Goal: Information Seeking & Learning: Learn about a topic

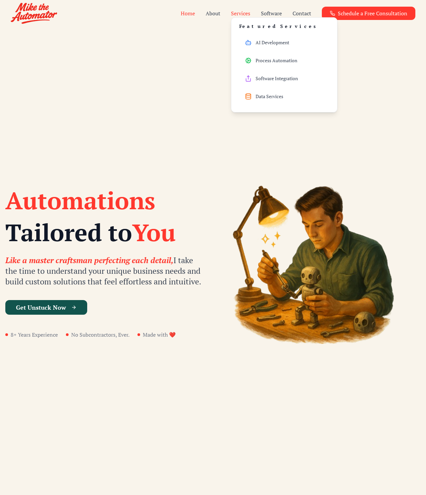
click at [241, 13] on button "Services" at bounding box center [240, 13] width 19 height 8
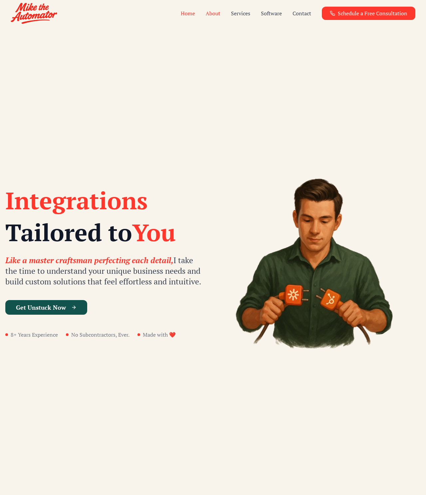
click at [211, 13] on link "About" at bounding box center [213, 13] width 15 height 8
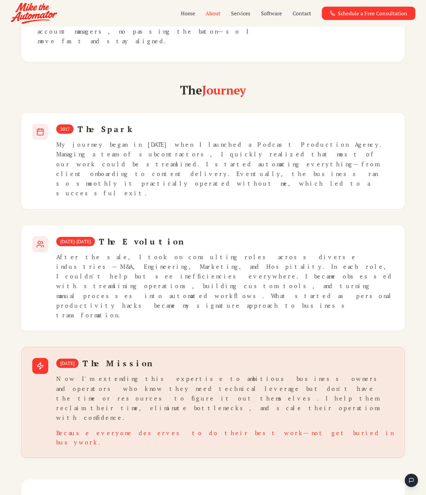
scroll to position [367, 0]
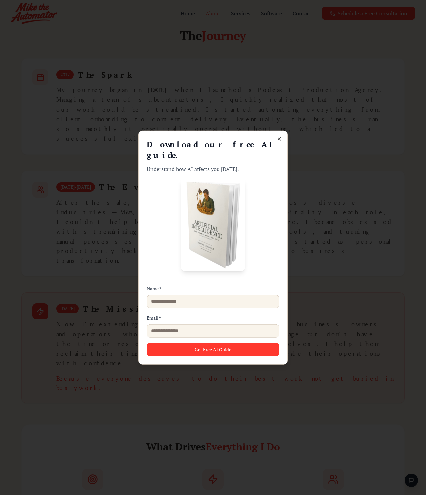
click at [280, 142] on icon at bounding box center [278, 138] width 5 height 5
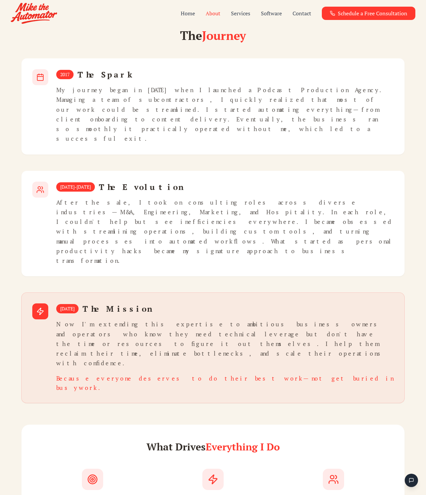
click at [280, 145] on div "2017 The Spark My journey began in [DATE] when I launched a Podcast Production …" at bounding box center [212, 230] width 383 height 345
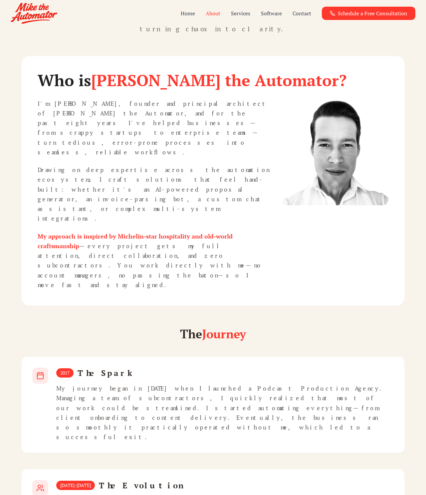
scroll to position [24, 0]
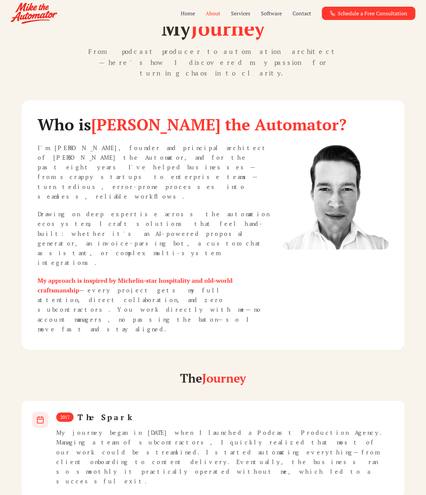
click at [236, 58] on p "From podcast producer to automation architect—here's how I discovered my passio…" at bounding box center [213, 62] width 256 height 33
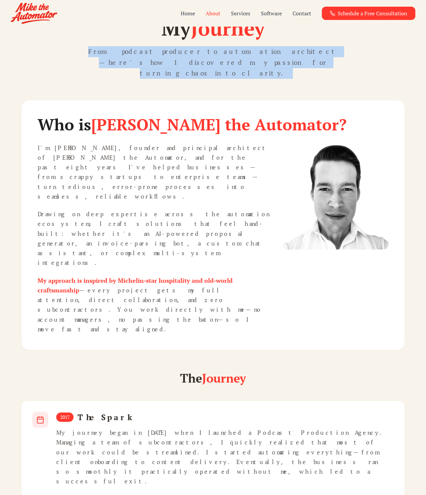
click at [236, 58] on p "From podcast producer to automation architect—here's how I discovered my passio…" at bounding box center [213, 62] width 256 height 33
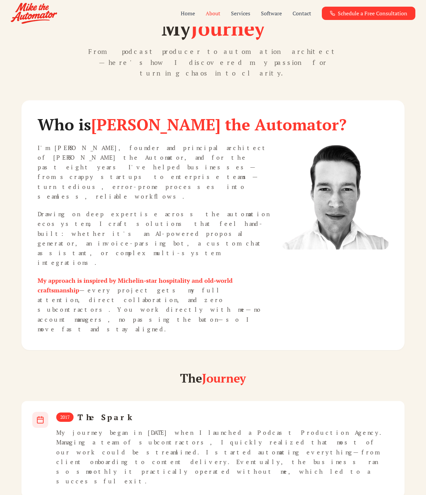
click at [232, 49] on p "From podcast producer to automation architect—here's how I discovered my passio…" at bounding box center [213, 62] width 256 height 33
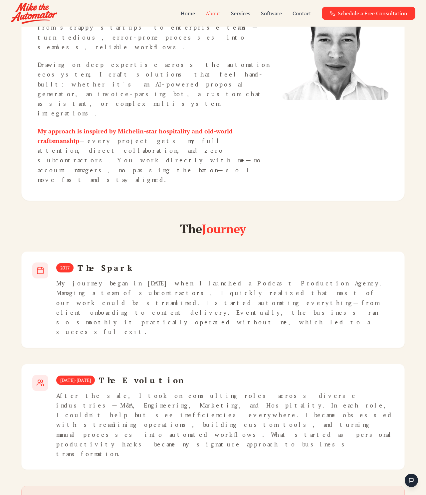
scroll to position [244, 0]
